Goal: Entertainment & Leisure: Consume media (video, audio)

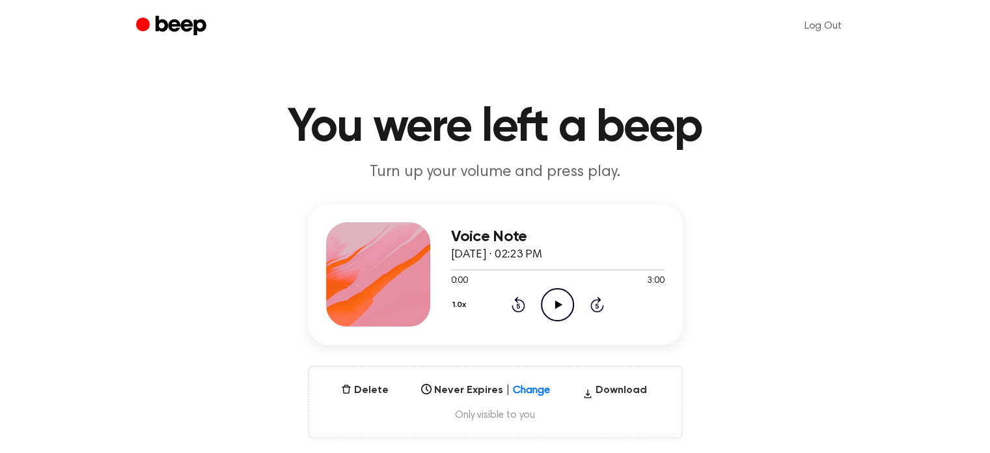
click at [547, 300] on icon "Play Audio" at bounding box center [557, 304] width 33 height 33
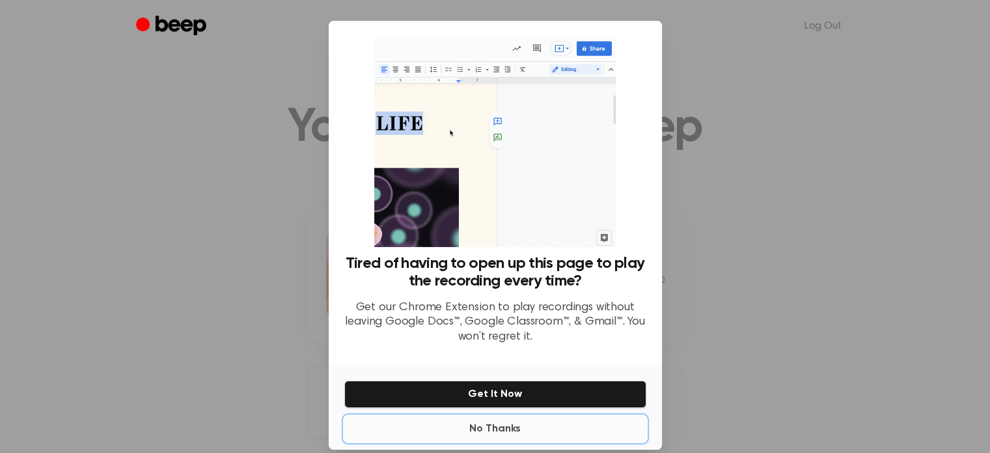
click at [483, 430] on button "No Thanks" at bounding box center [495, 428] width 302 height 26
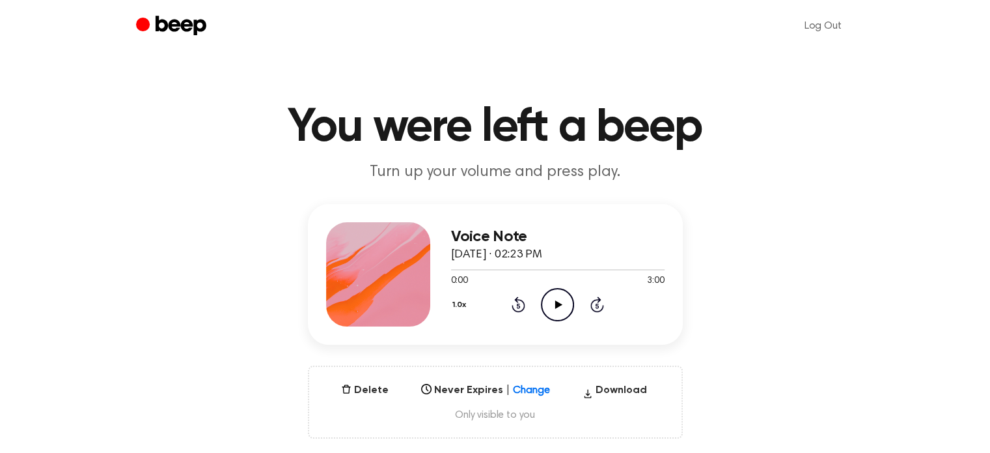
click at [557, 305] on icon at bounding box center [558, 304] width 7 height 8
click at [568, 305] on icon "Play Audio" at bounding box center [557, 304] width 33 height 33
click at [559, 307] on icon at bounding box center [558, 304] width 6 height 8
